Goal: Find specific page/section: Find specific page/section

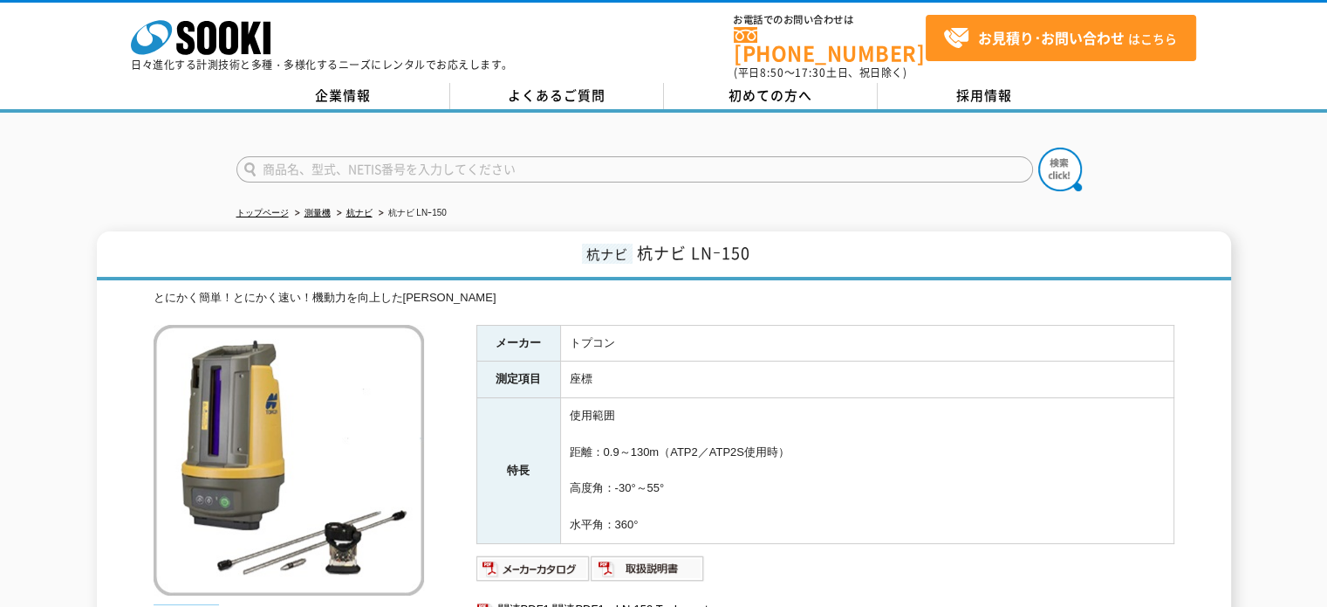
click at [364, 208] on link "杭ナビ" at bounding box center [359, 213] width 26 height 10
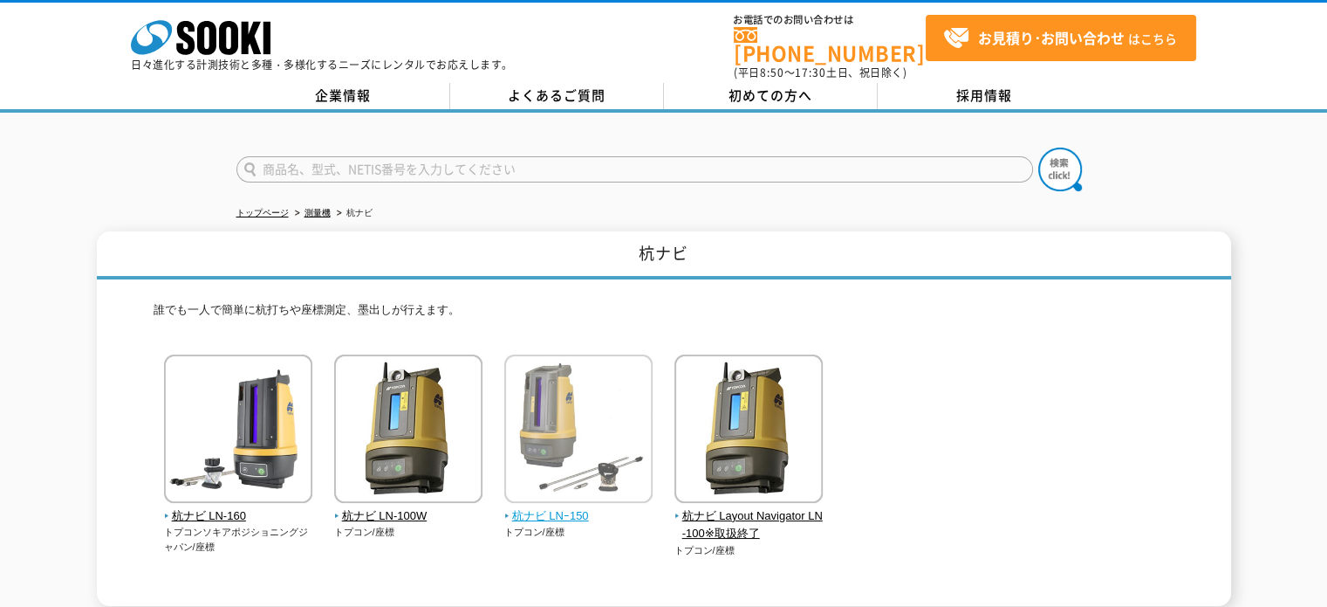
click at [570, 507] on span "杭ナビ LNｰ150" at bounding box center [578, 516] width 149 height 18
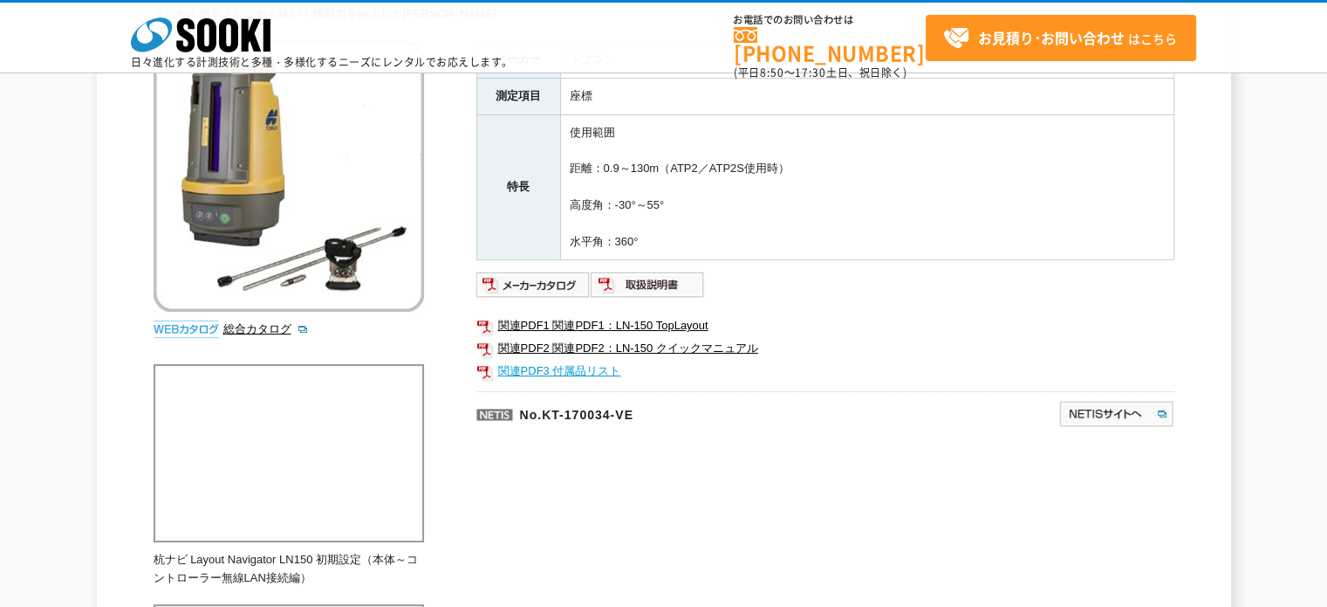
scroll to position [87, 0]
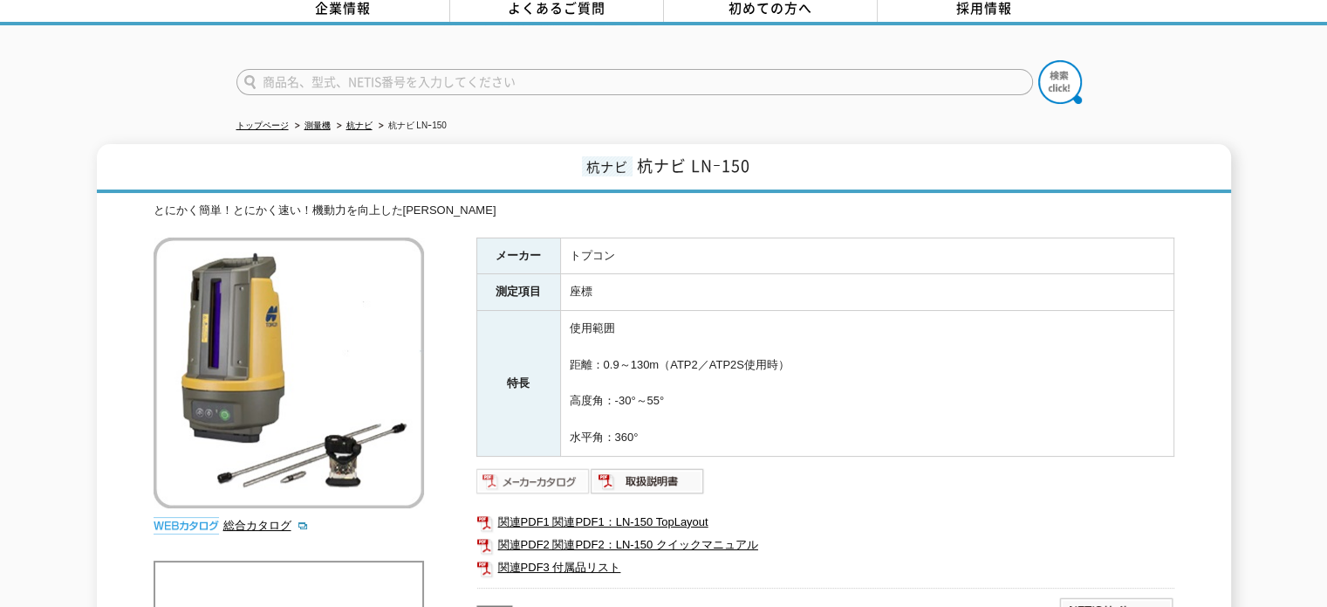
click at [503, 478] on img at bounding box center [534, 481] width 114 height 28
